Goal: Transaction & Acquisition: Purchase product/service

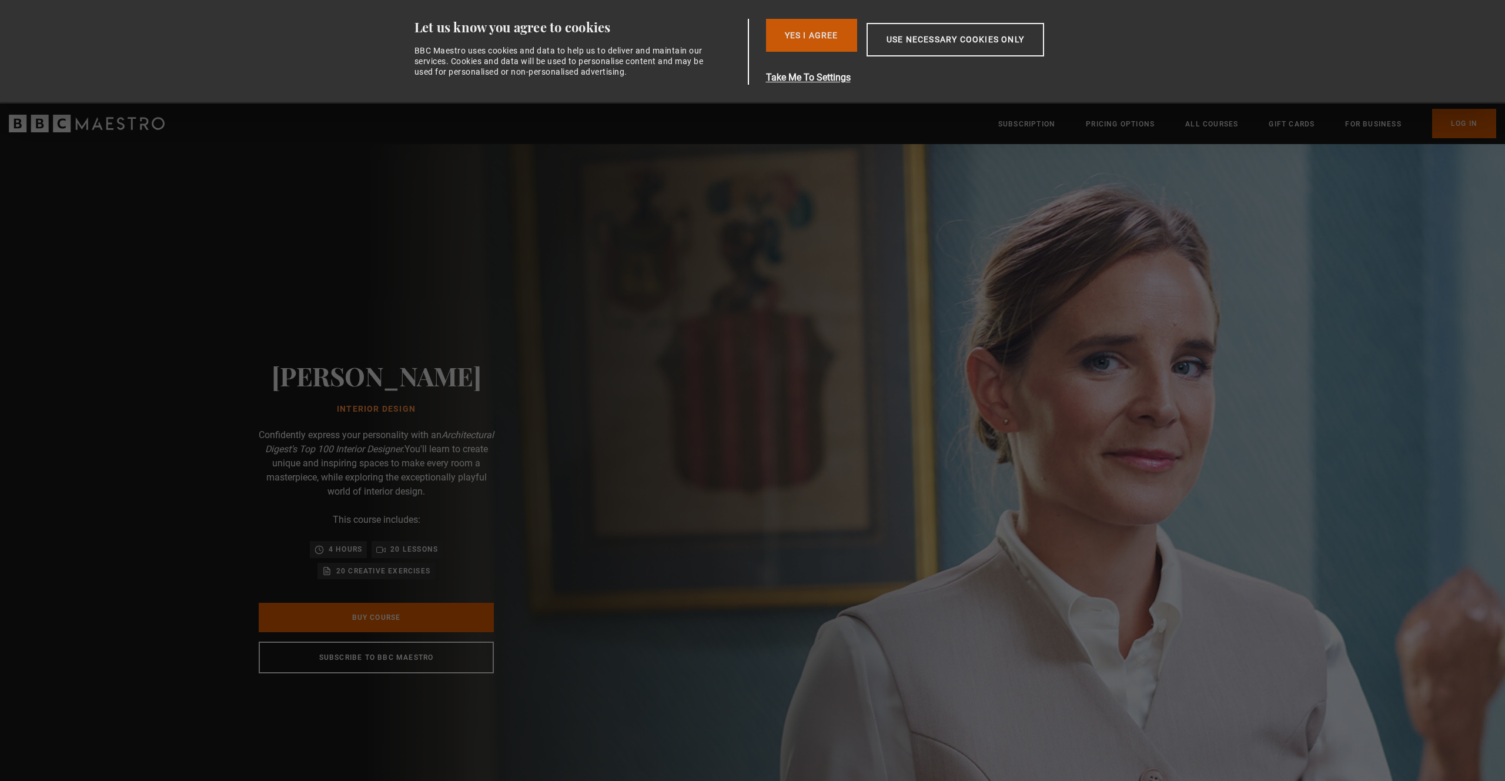
click at [813, 39] on button "Yes I Agree" at bounding box center [811, 35] width 91 height 33
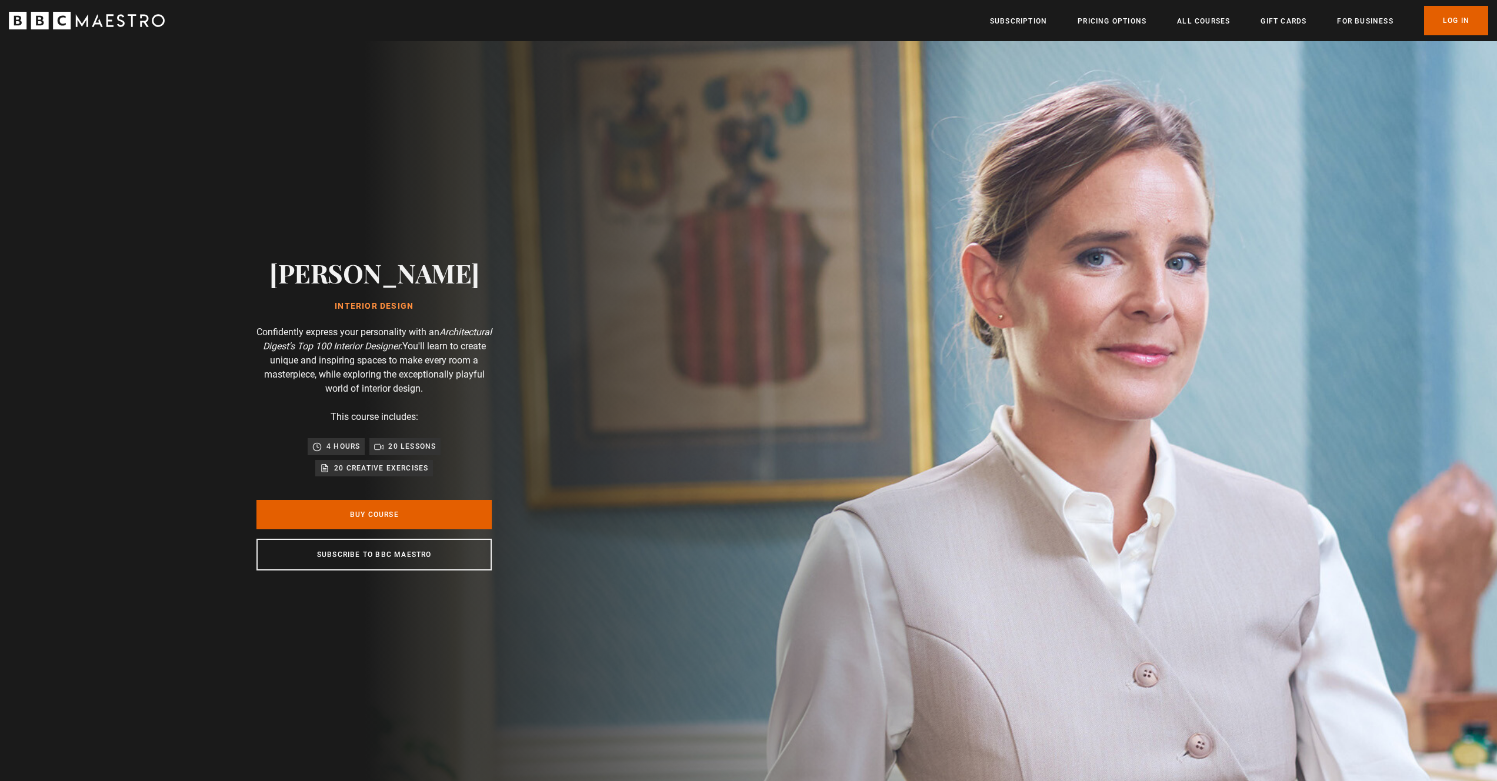
scroll to position [2, 0]
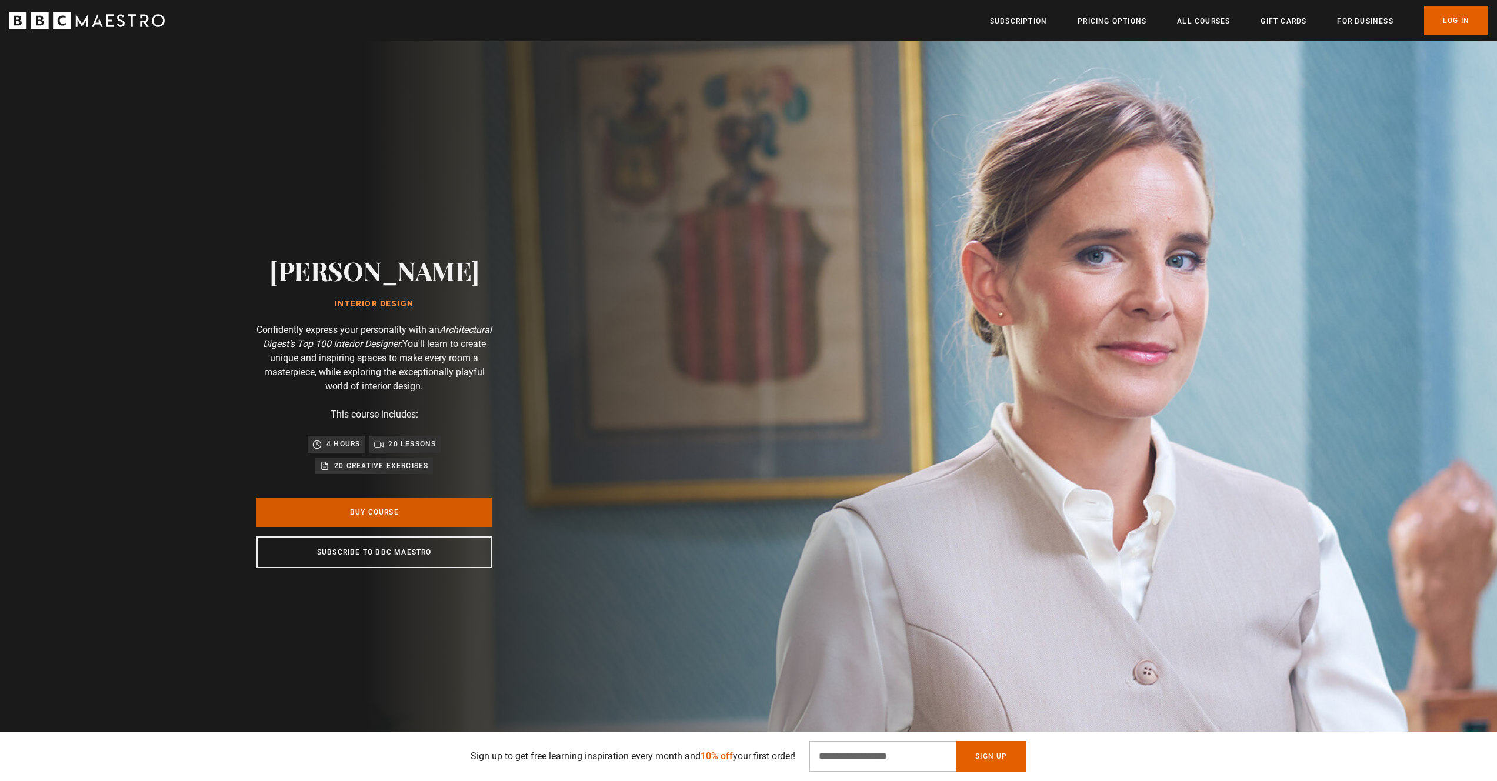
click at [459, 516] on link "Buy Course" at bounding box center [373, 512] width 235 height 29
